Goal: Navigation & Orientation: Find specific page/section

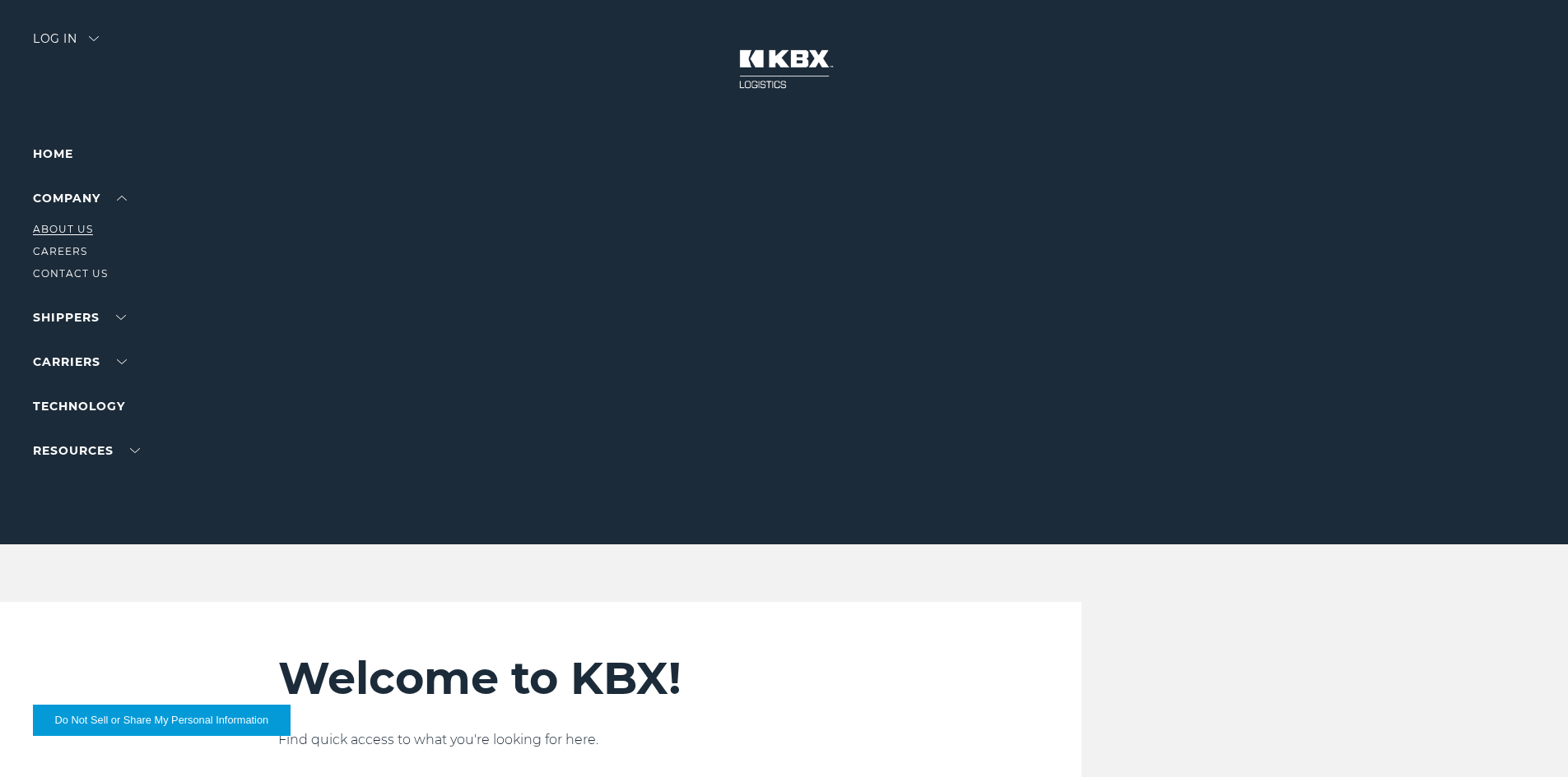
click at [83, 229] on link "About Us" at bounding box center [63, 229] width 60 height 13
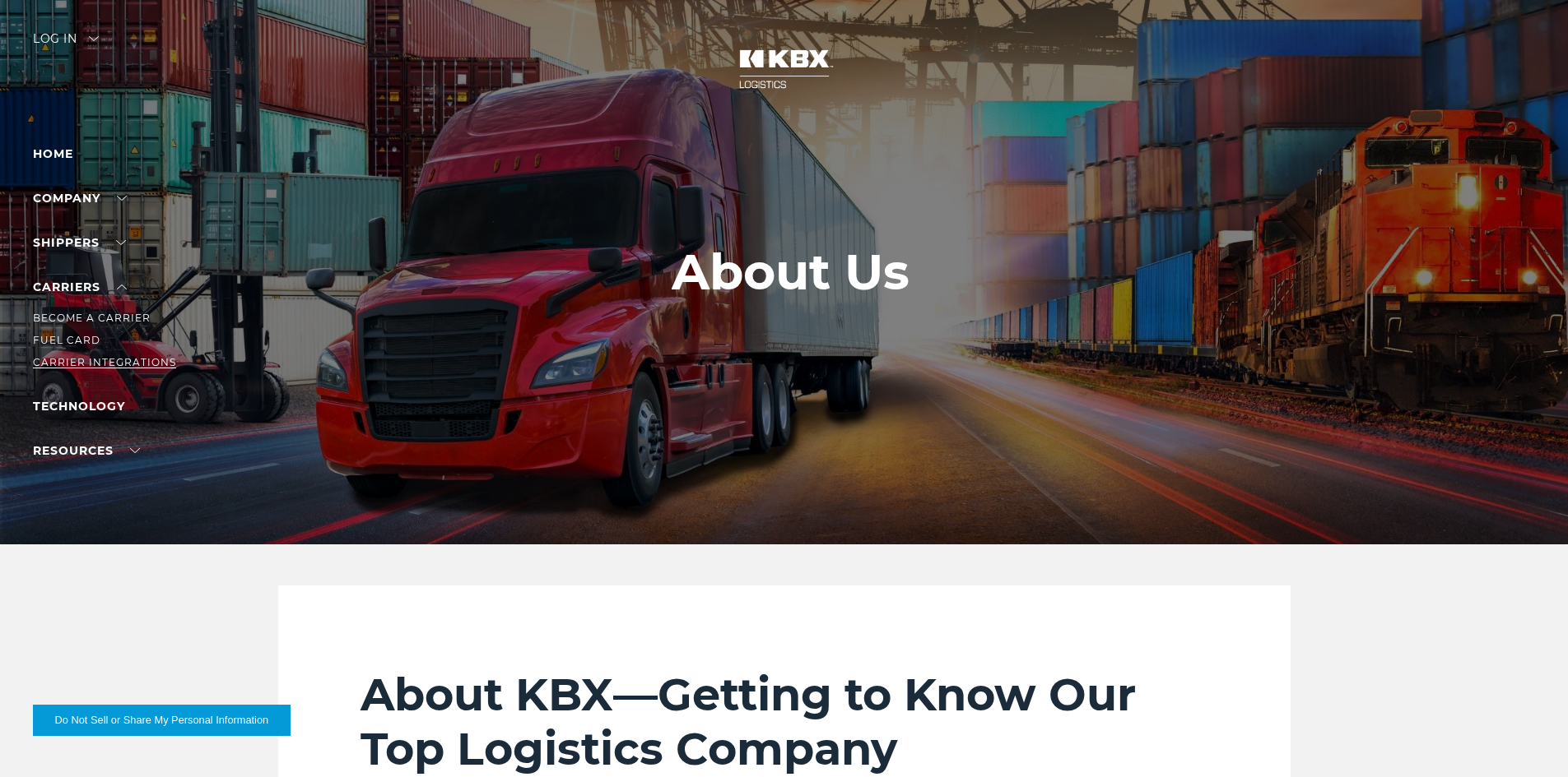
click at [97, 360] on link "Carrier Integrations" at bounding box center [104, 362] width 143 height 13
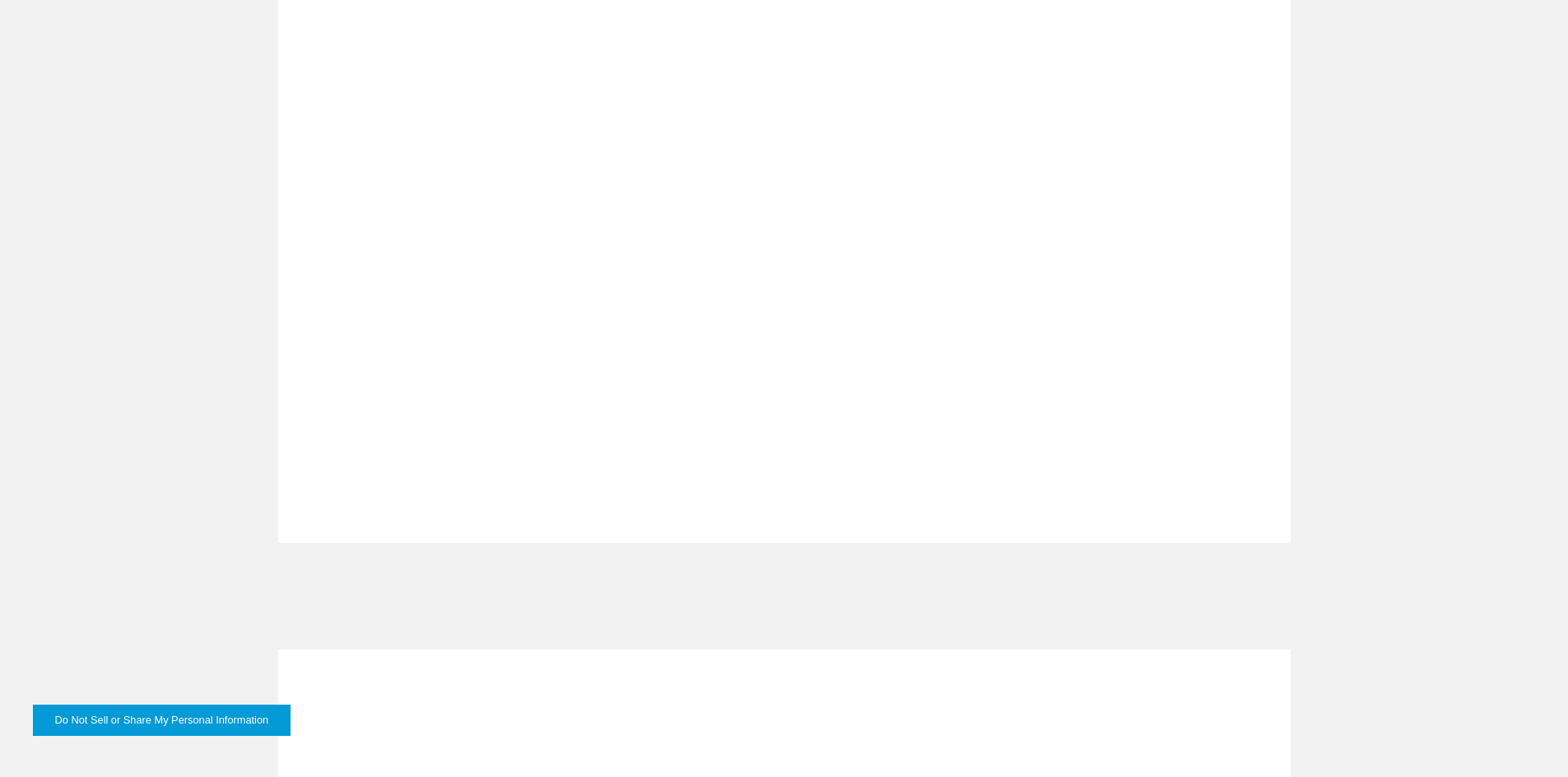
scroll to position [1728, 0]
